Goal: Find specific page/section: Find specific page/section

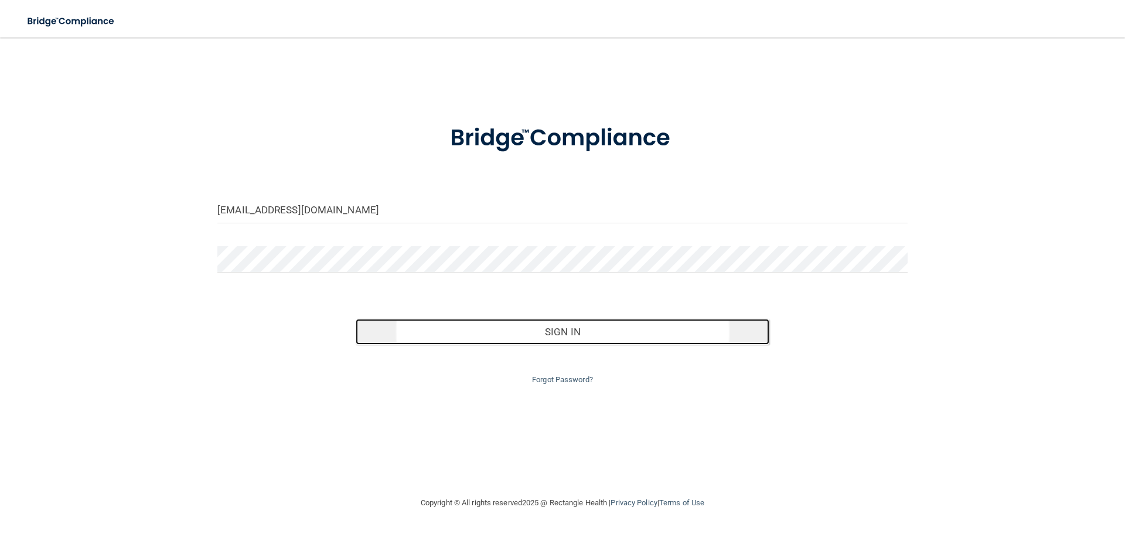
click at [482, 333] on button "Sign In" at bounding box center [563, 332] width 414 height 26
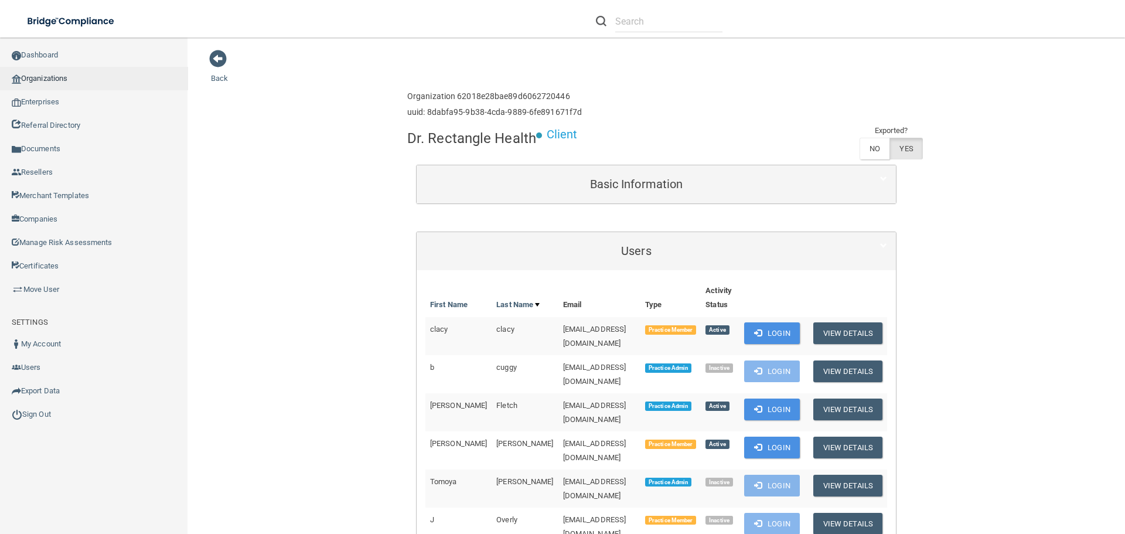
scroll to position [59, 0]
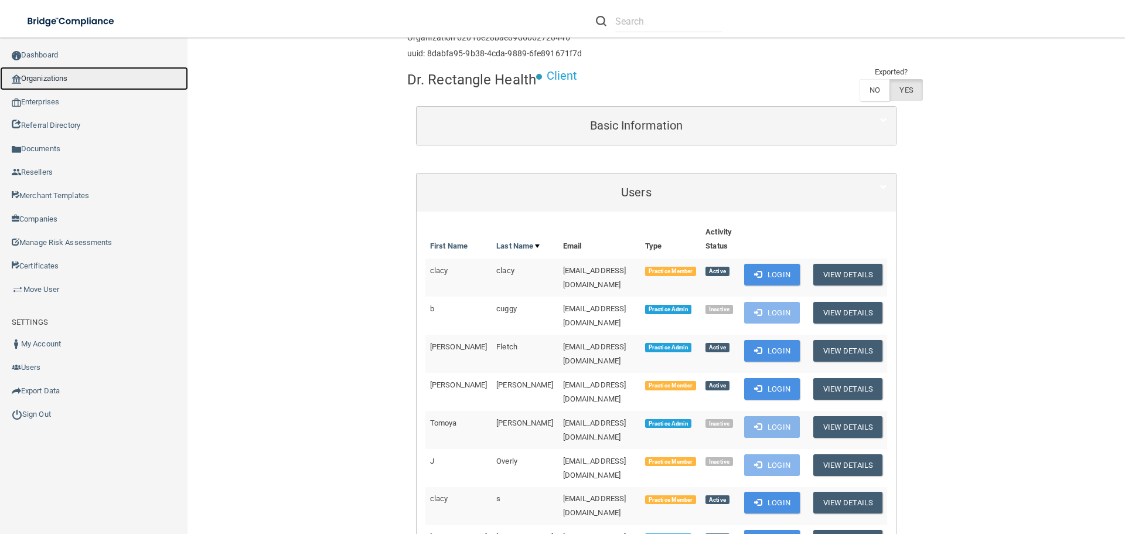
click at [71, 77] on link "Organizations" at bounding box center [94, 78] width 188 height 23
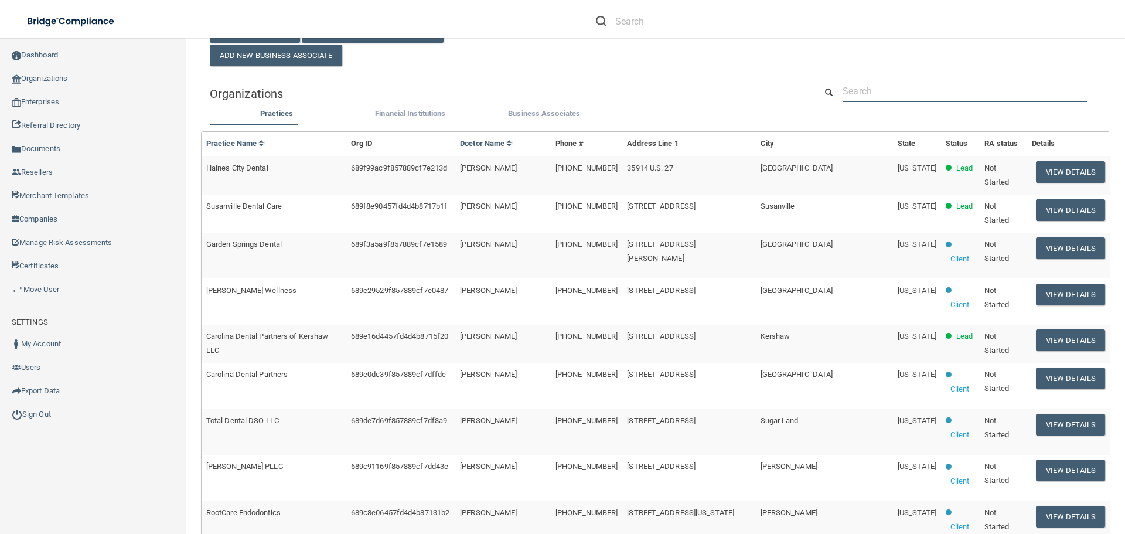
click at [929, 95] on input "text" at bounding box center [964, 91] width 244 height 22
paste input "Robert E Henner DDS"
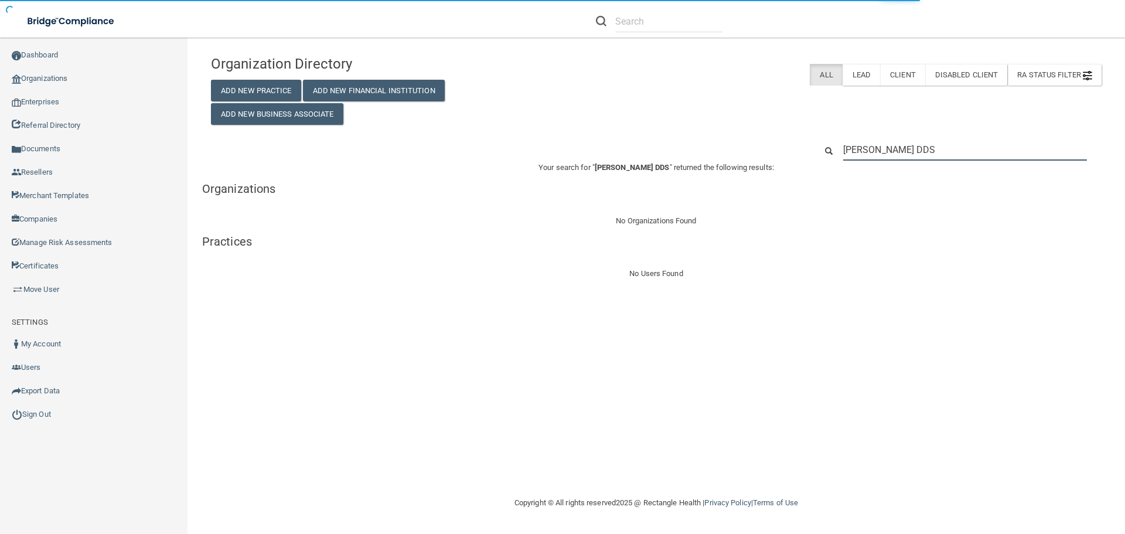
type input "Robert E Henner DD"
type input "Robert E Henner"
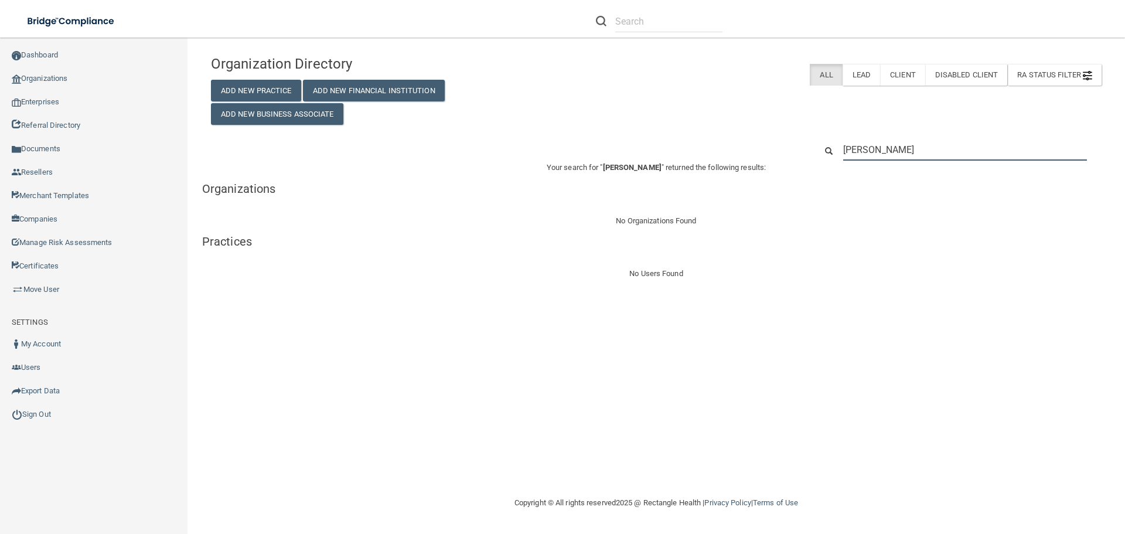
drag, startPoint x: 952, startPoint y: 139, endPoint x: 835, endPoint y: 155, distance: 118.2
click at [835, 155] on div "Robert E Henner" at bounding box center [964, 150] width 261 height 22
paste input "561) 626-8300"
type input "561) 626-8300"
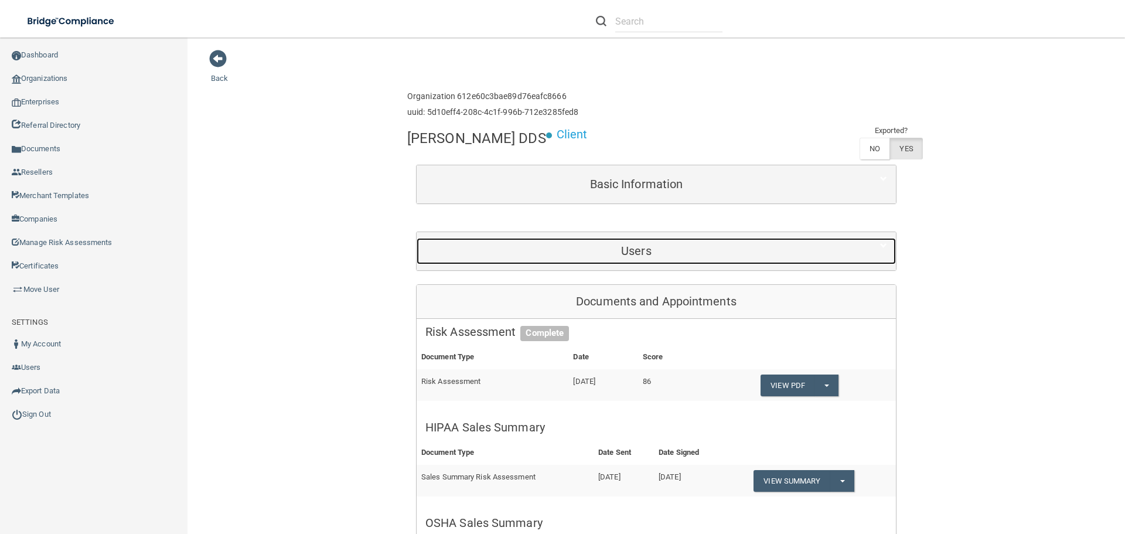
click at [647, 253] on h5 "Users" at bounding box center [636, 250] width 422 height 13
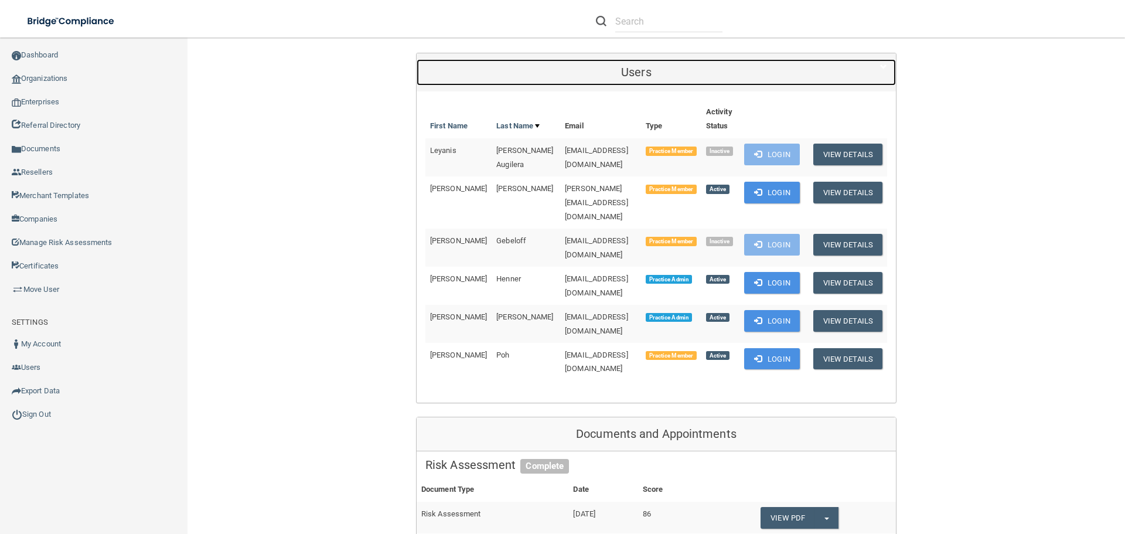
scroll to position [176, 0]
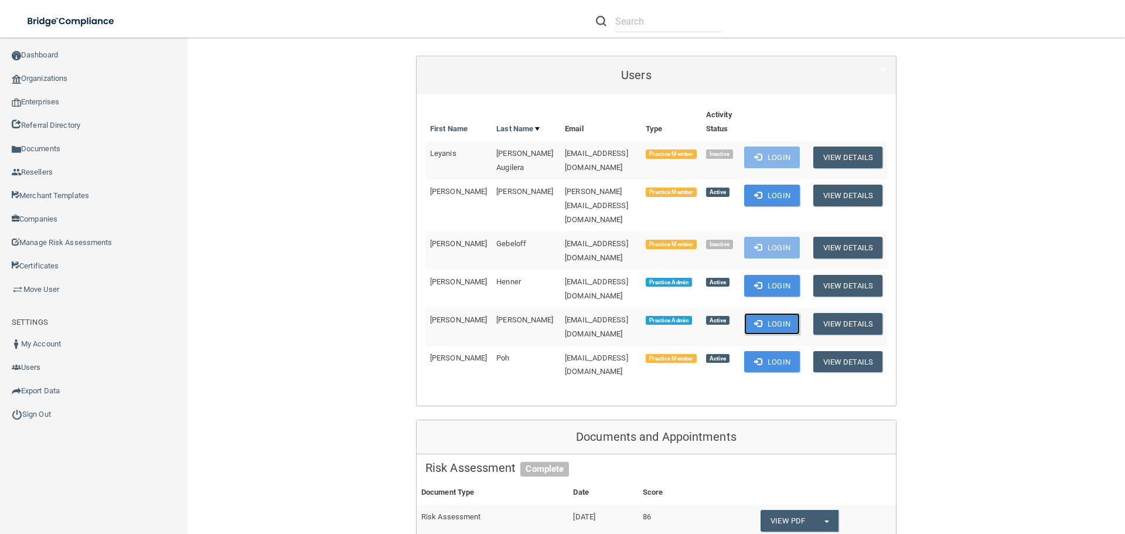
click at [762, 313] on button "Login" at bounding box center [772, 324] width 56 height 22
click at [73, 79] on link "Organizations" at bounding box center [94, 78] width 188 height 23
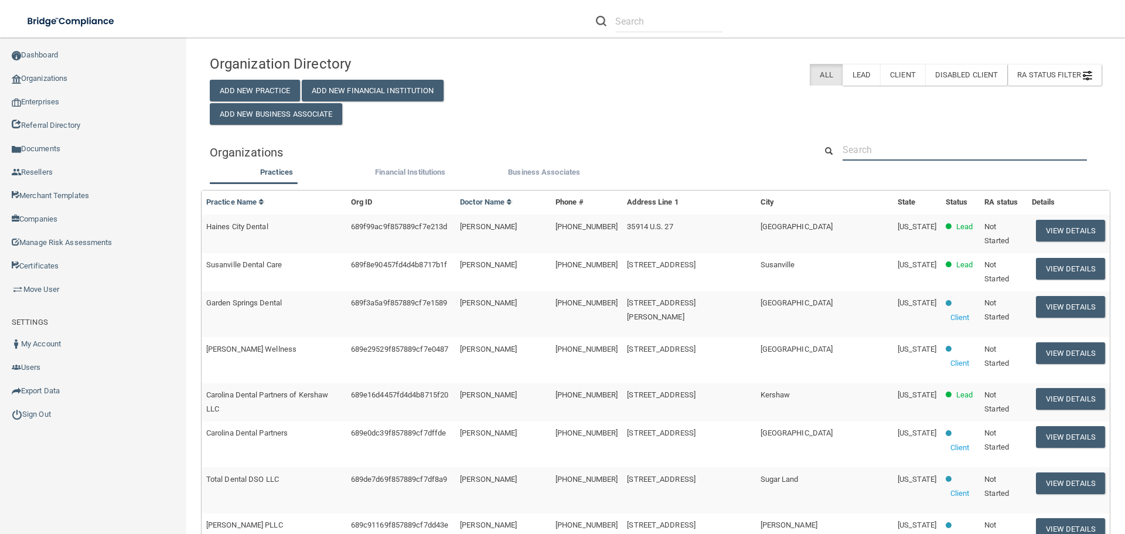
click at [935, 146] on input "text" at bounding box center [964, 150] width 244 height 22
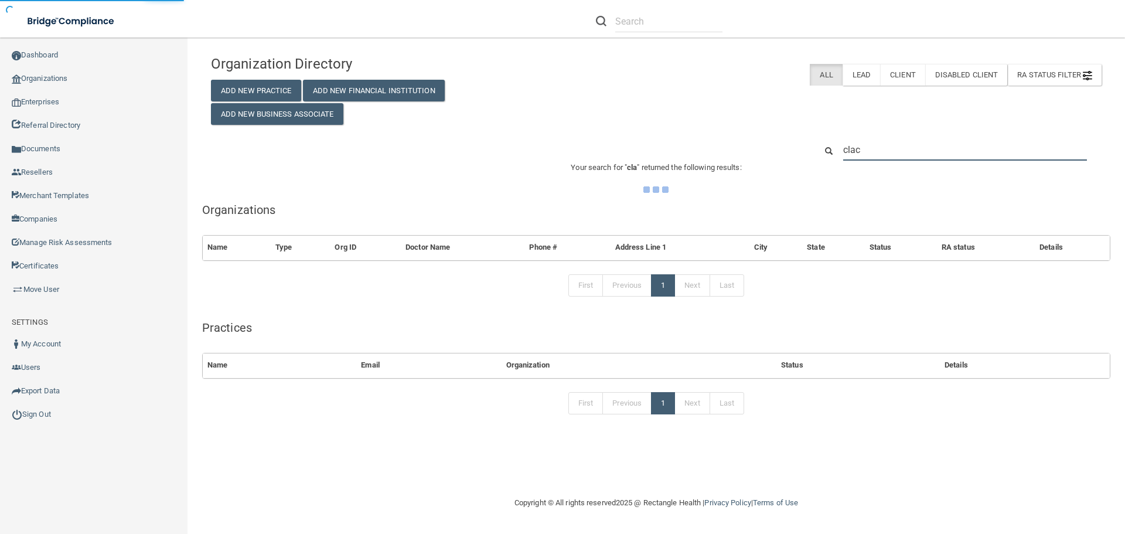
type input "clacy"
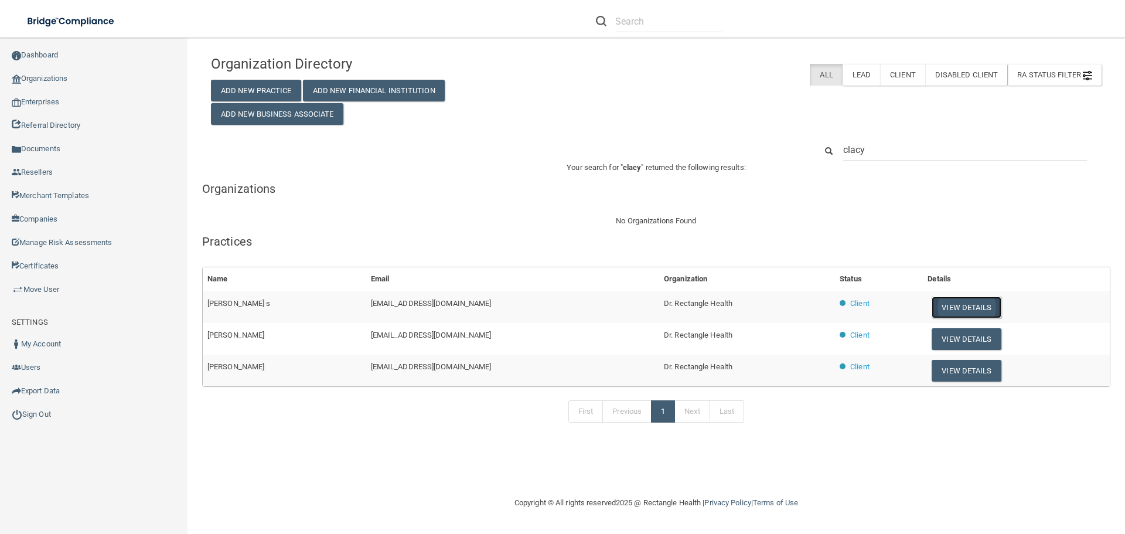
click at [939, 305] on button "View Details" at bounding box center [965, 307] width 69 height 22
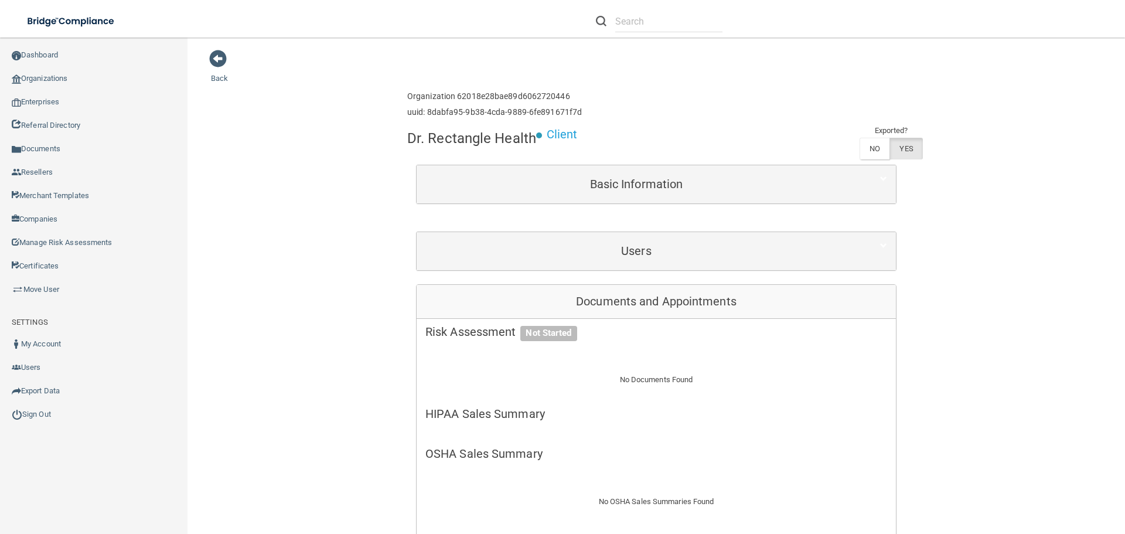
click at [760, 240] on div "Users" at bounding box center [655, 251] width 479 height 38
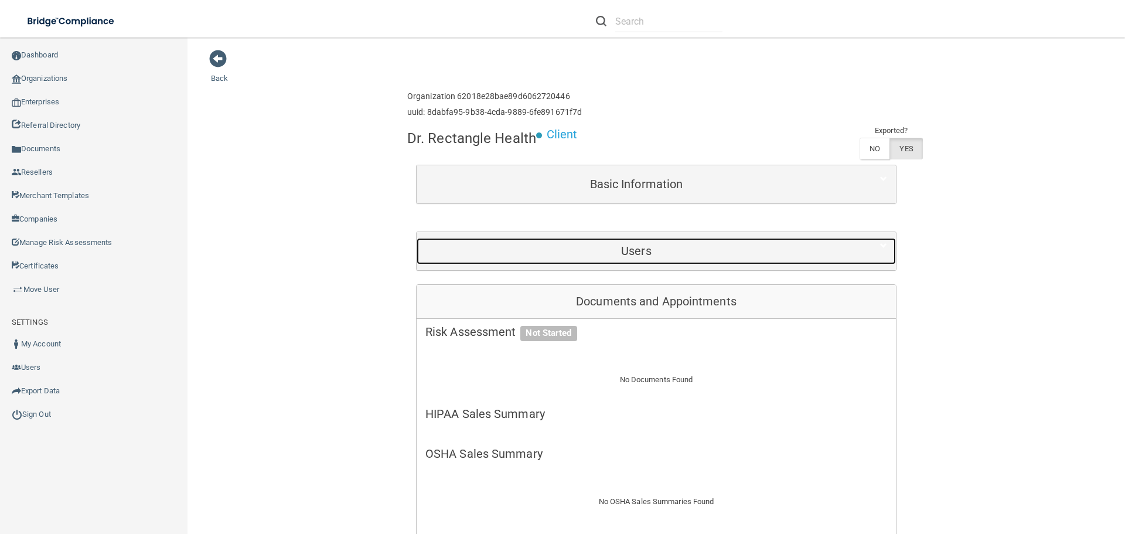
click at [763, 250] on h5 "Users" at bounding box center [636, 250] width 422 height 13
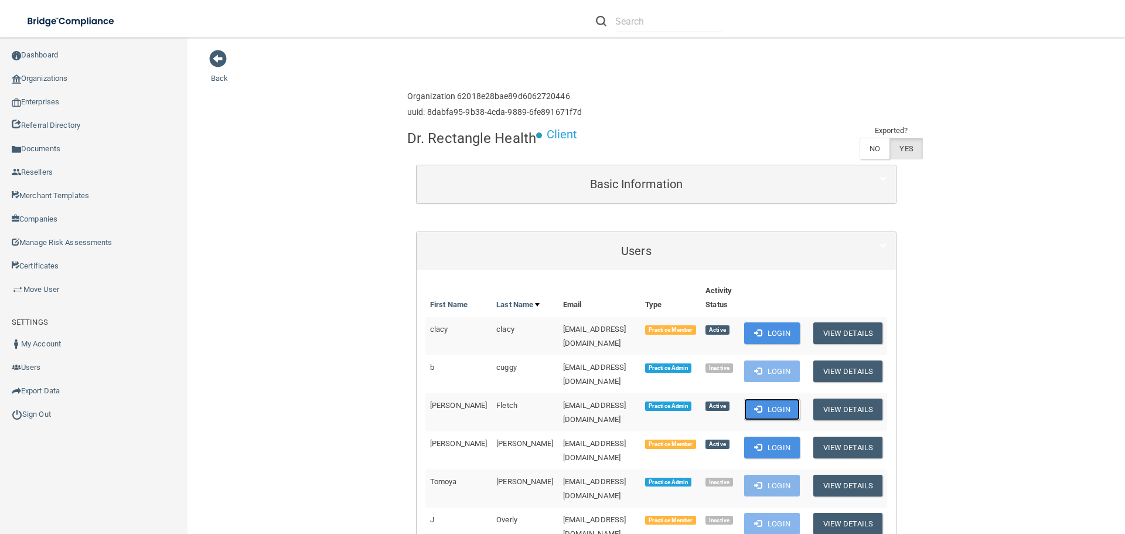
click at [763, 400] on button "Login" at bounding box center [772, 409] width 56 height 22
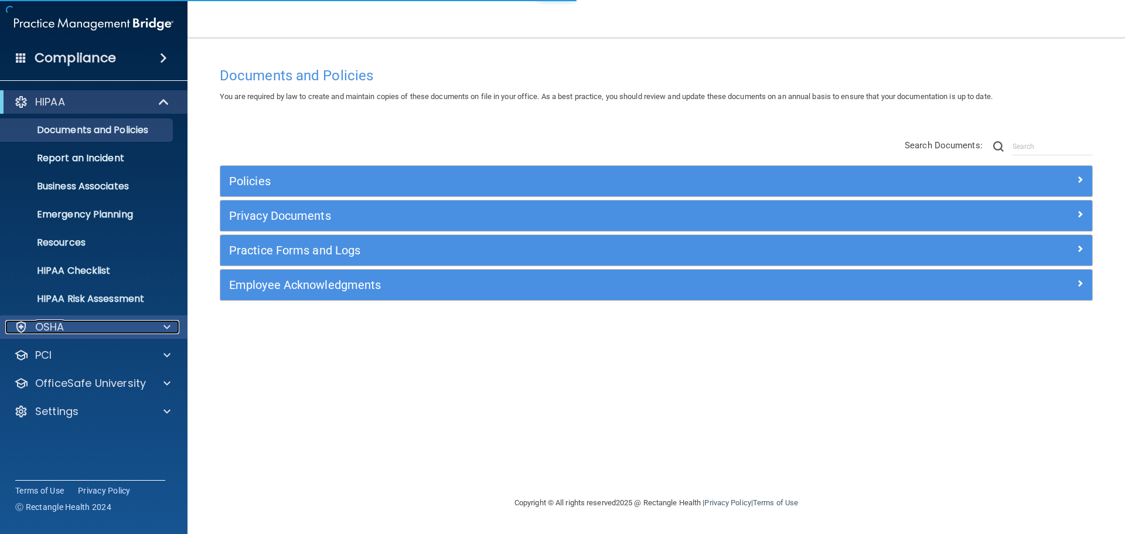
click at [138, 320] on div "OSHA" at bounding box center [77, 327] width 145 height 14
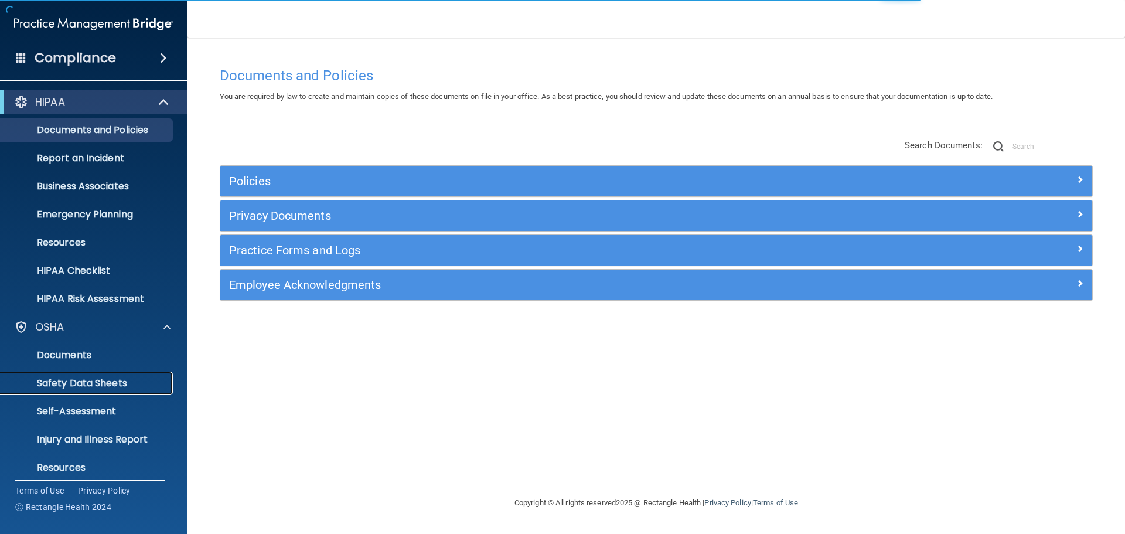
click at [129, 381] on p "Safety Data Sheets" at bounding box center [88, 383] width 160 height 12
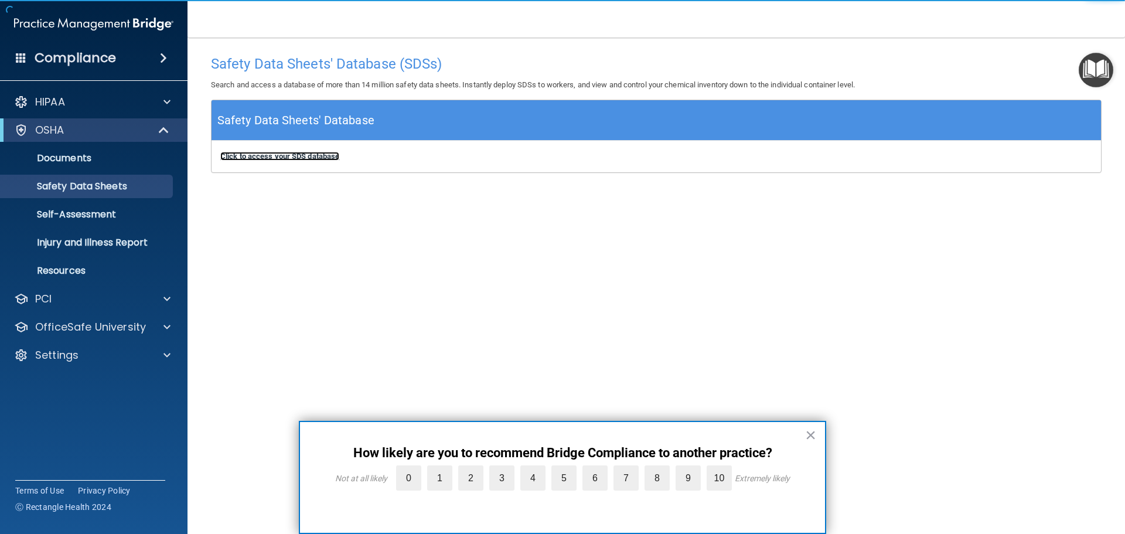
click at [300, 159] on b "Click to access your SDS database" at bounding box center [279, 156] width 119 height 9
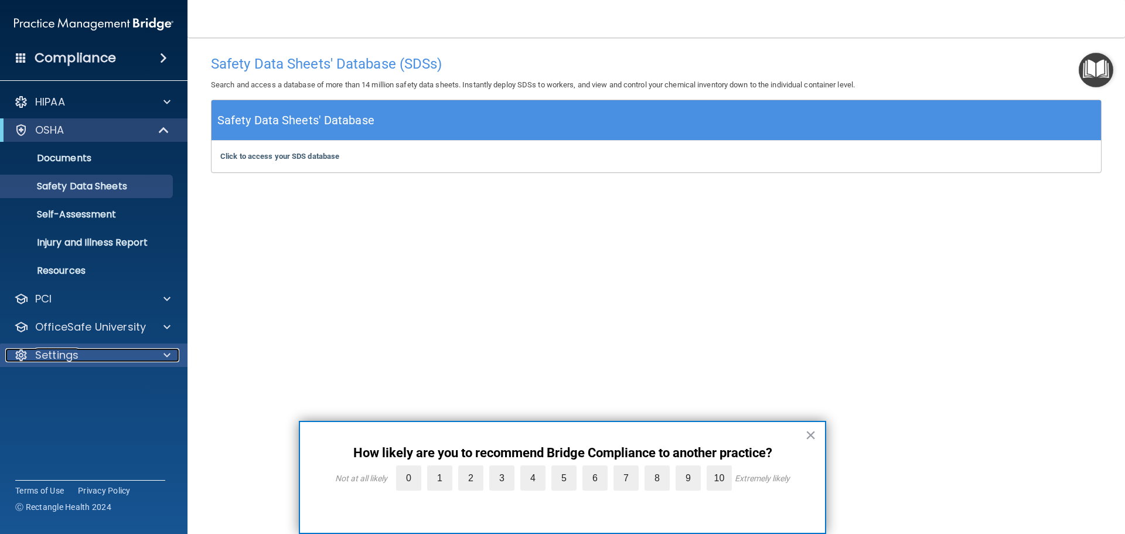
click at [139, 356] on div "Settings" at bounding box center [77, 355] width 145 height 14
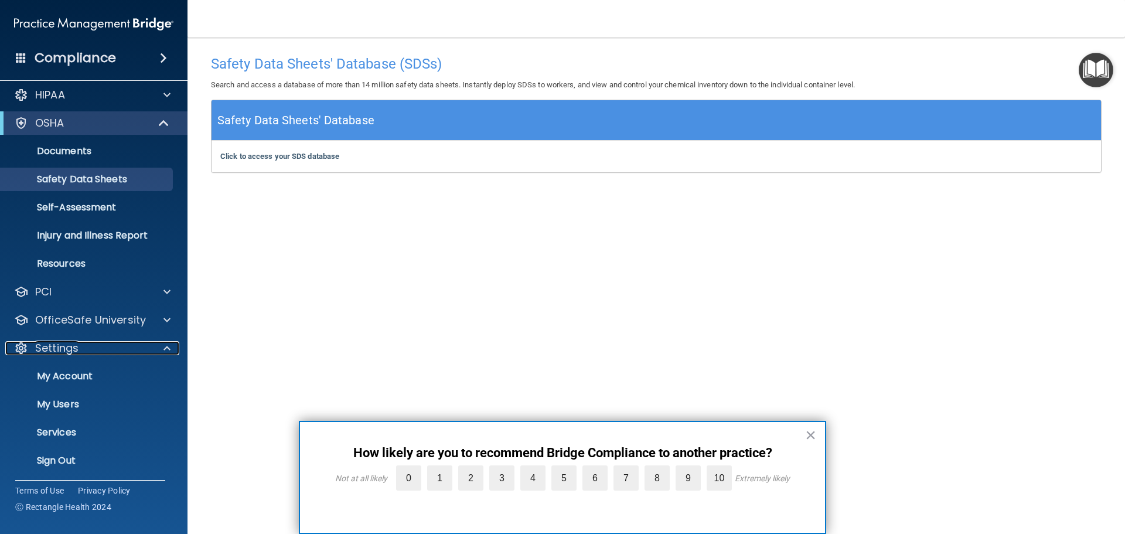
scroll to position [9, 0]
click at [105, 455] on p "Sign Out" at bounding box center [88, 459] width 160 height 12
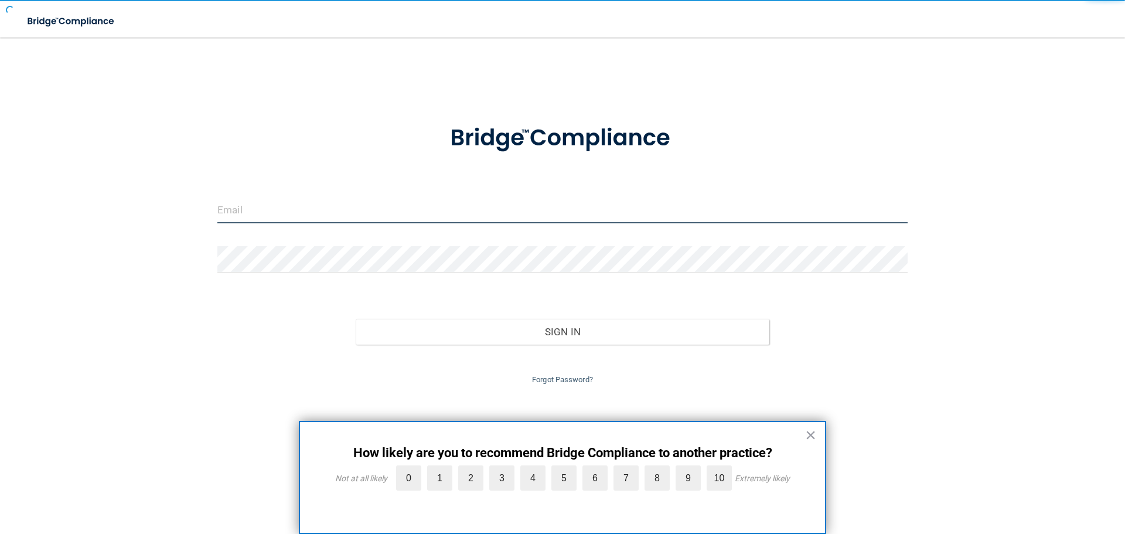
type input "[EMAIL_ADDRESS][DOMAIN_NAME]"
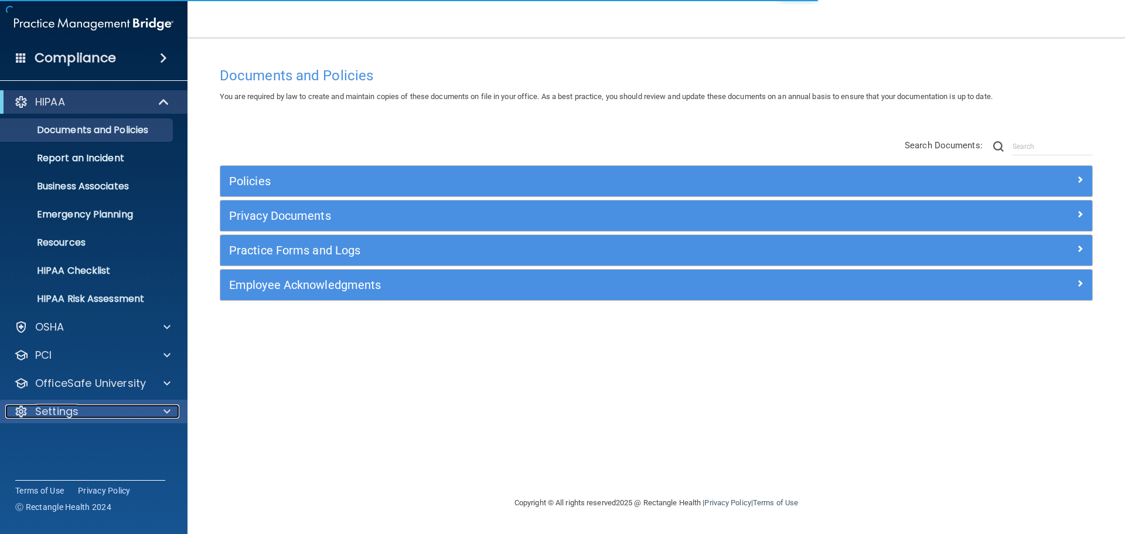
click at [162, 408] on div at bounding box center [165, 411] width 29 height 14
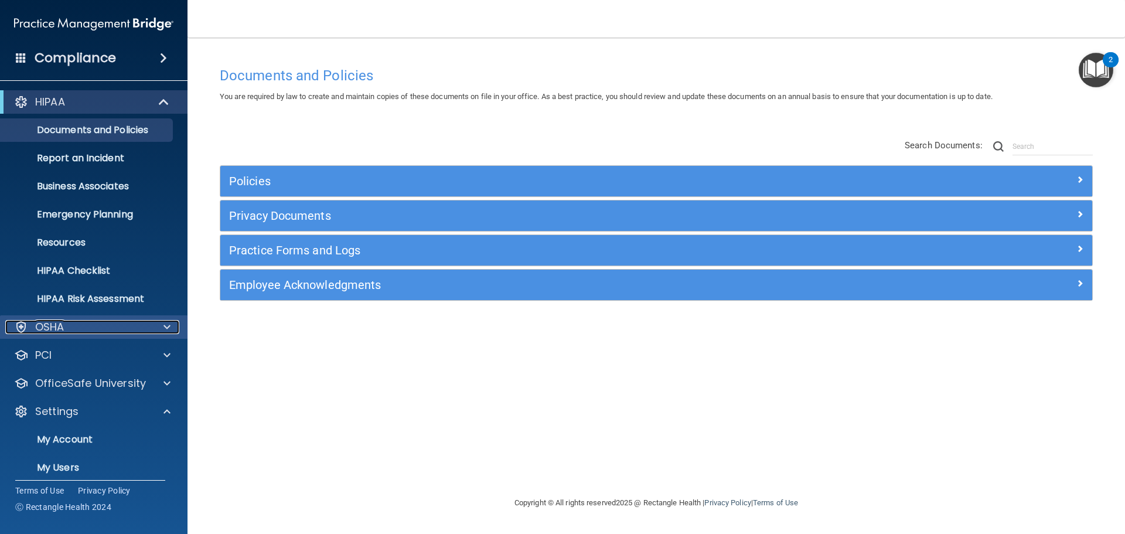
click at [157, 322] on div at bounding box center [165, 327] width 29 height 14
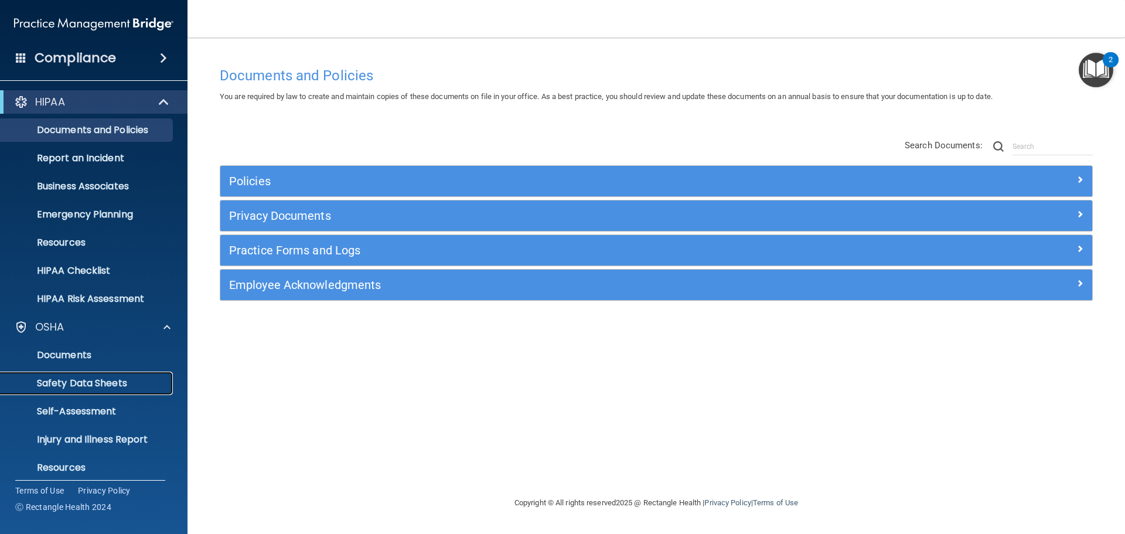
click at [120, 378] on p "Safety Data Sheets" at bounding box center [88, 383] width 160 height 12
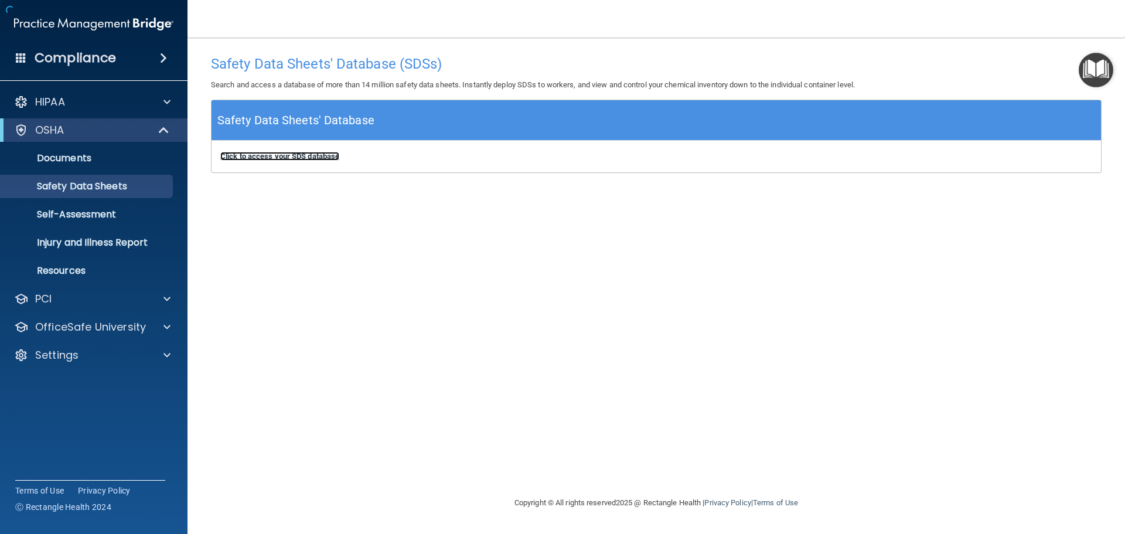
click at [262, 156] on b "Click to access your SDS database" at bounding box center [279, 156] width 119 height 9
